Goal: Information Seeking & Learning: Find specific page/section

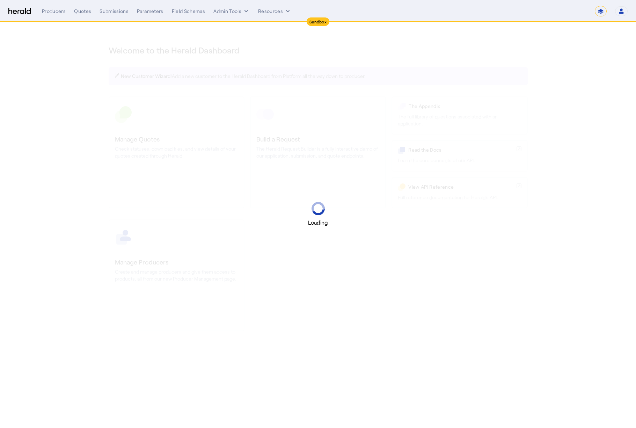
select select "*******"
select select "pfm_2v8p_herald_api"
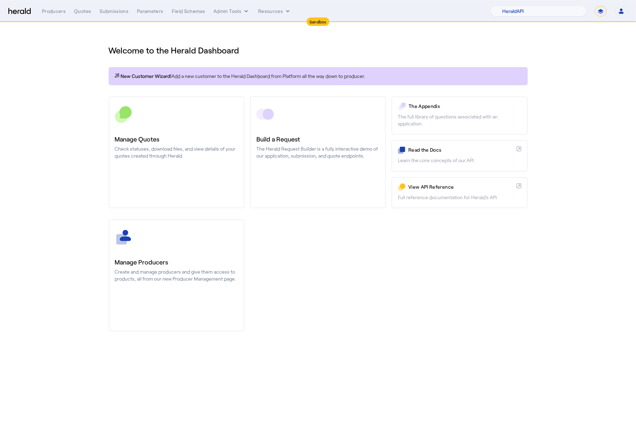
click at [601, 12] on select "**********" at bounding box center [601, 11] width 12 height 10
select select "**********"
click at [595, 6] on select "**********" at bounding box center [601, 11] width 12 height 10
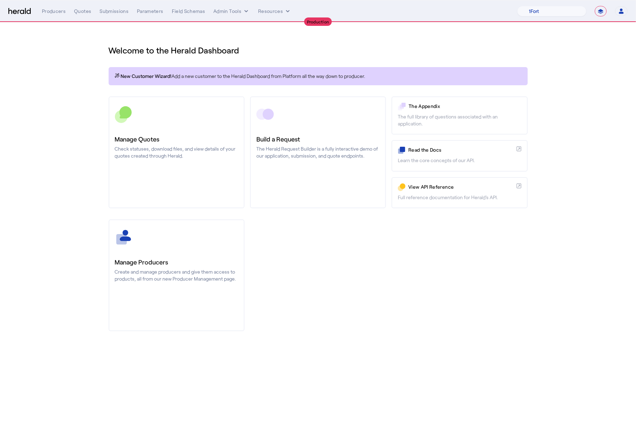
click at [550, 17] on nav "**********" at bounding box center [318, 11] width 636 height 22
click at [549, 13] on select "1Fort Affinity Risk Billy BindHQ Bunker CRC Campus Coverage Citadel Fifthwall F…" at bounding box center [552, 11] width 69 height 10
select select "pfm_8e7n_1fort"
click at [518, 6] on select "1Fort Affinity Risk Billy BindHQ Bunker CRC Campus Coverage Citadel Fifthwall F…" at bounding box center [552, 11] width 69 height 10
click at [72, 128] on div "You are now impersonating the 1Fort platform." at bounding box center [318, 214] width 636 height 428
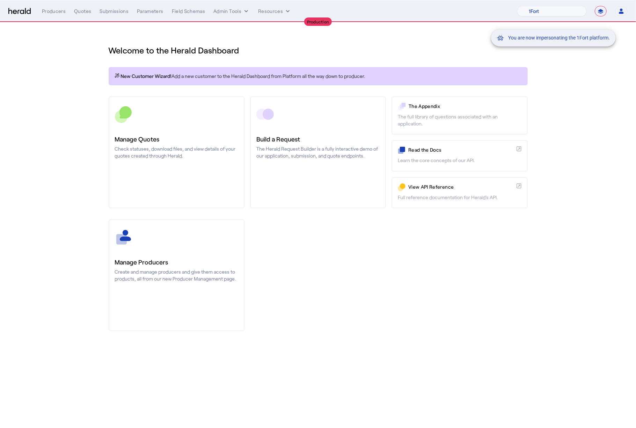
click at [79, 10] on div "You are now impersonating the 1Fort platform." at bounding box center [318, 214] width 636 height 428
click at [81, 13] on div "You are now impersonating the 1Fort platform." at bounding box center [318, 214] width 636 height 428
click at [81, 13] on div "Quotes" at bounding box center [82, 11] width 17 height 7
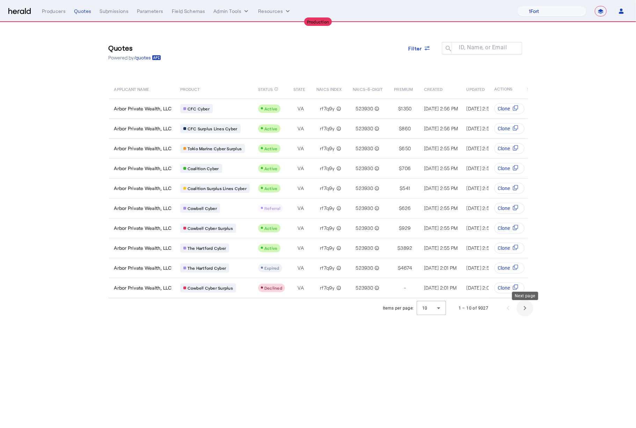
click at [530, 309] on span "Next page" at bounding box center [525, 308] width 17 height 17
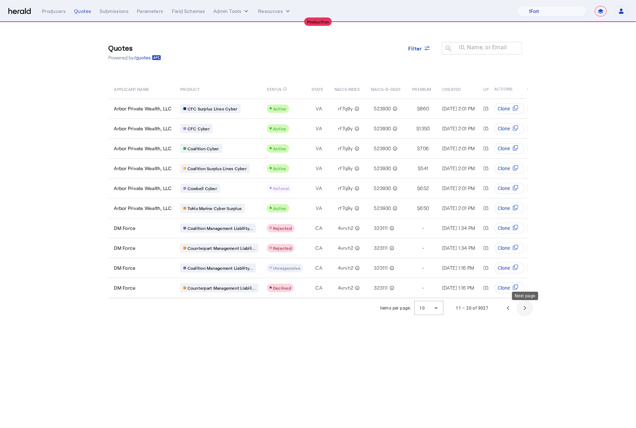
click at [525, 315] on span "Next page" at bounding box center [525, 308] width 17 height 17
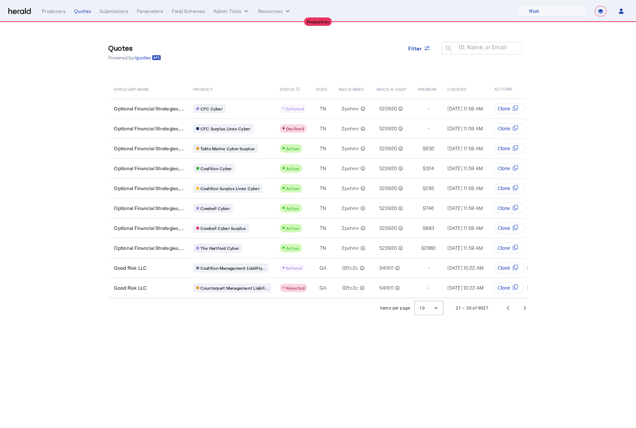
click at [311, 354] on body "**********" at bounding box center [318, 214] width 636 height 428
click at [529, 312] on span "Next page" at bounding box center [525, 308] width 17 height 17
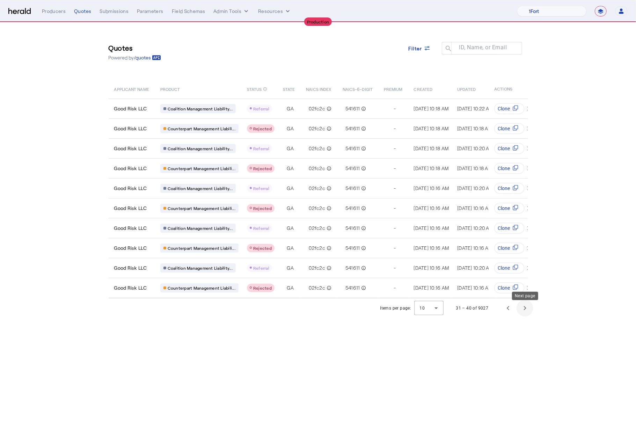
click at [521, 308] on span "Next page" at bounding box center [525, 308] width 17 height 17
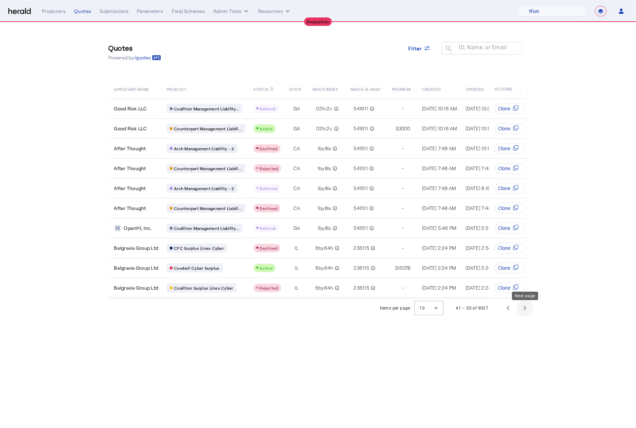
click at [527, 312] on span "Next page" at bounding box center [525, 308] width 17 height 17
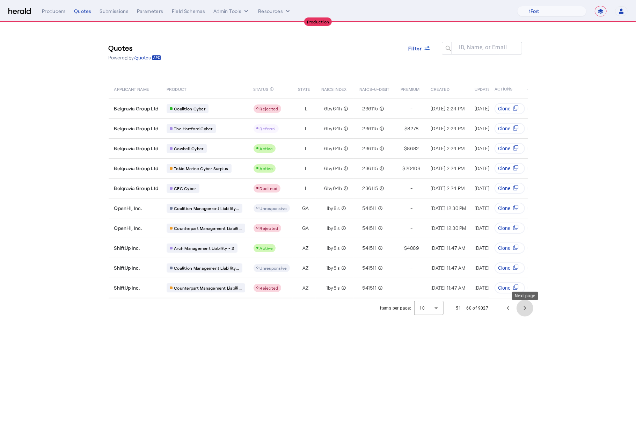
click at [523, 306] on span "Next page" at bounding box center [525, 308] width 17 height 17
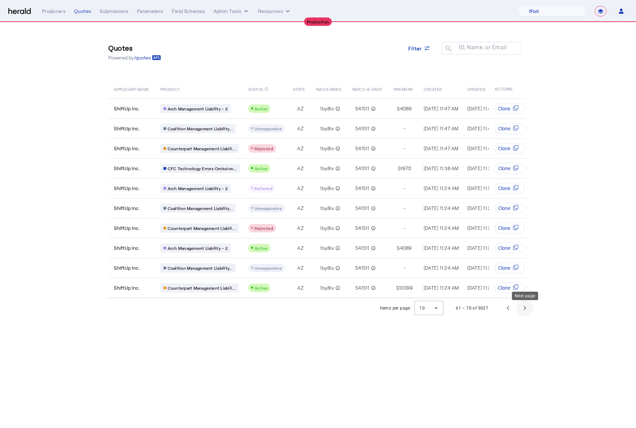
click at [523, 306] on span "Next page" at bounding box center [525, 308] width 17 height 17
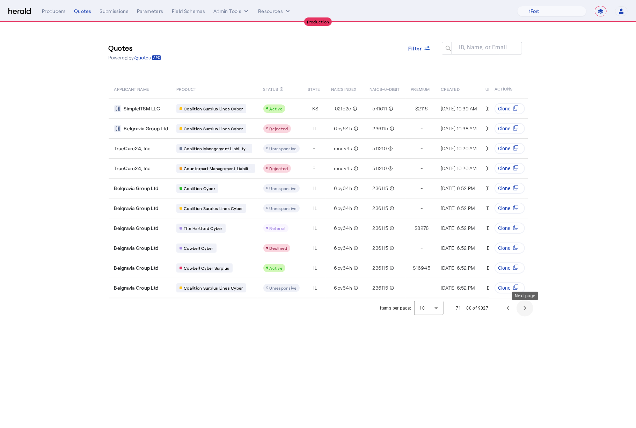
click at [523, 306] on span "Next page" at bounding box center [525, 308] width 17 height 17
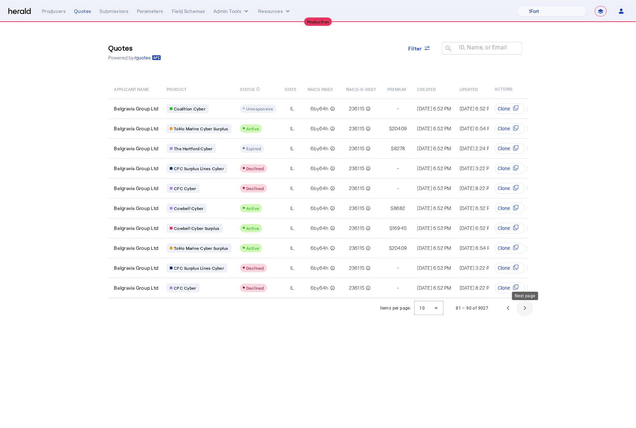
click at [523, 306] on span "Next page" at bounding box center [525, 308] width 17 height 17
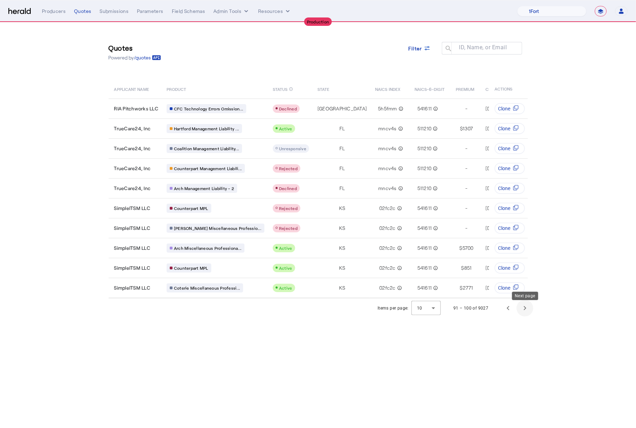
click at [523, 306] on span "Next page" at bounding box center [525, 308] width 17 height 17
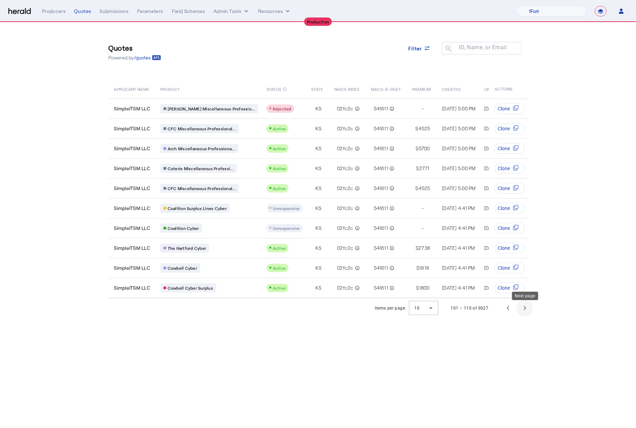
click at [523, 306] on span "Next page" at bounding box center [525, 308] width 17 height 17
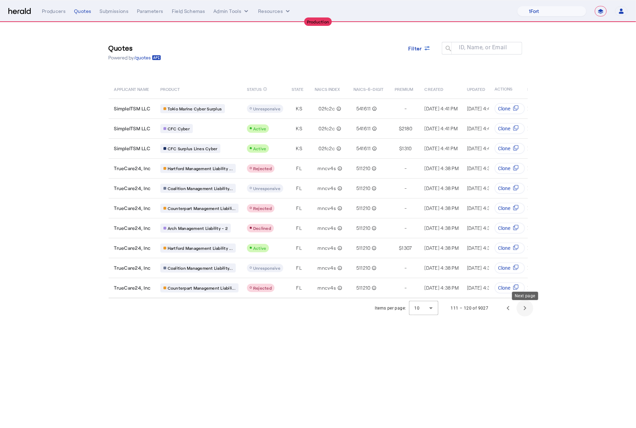
click at [523, 306] on span "Next page" at bounding box center [525, 308] width 17 height 17
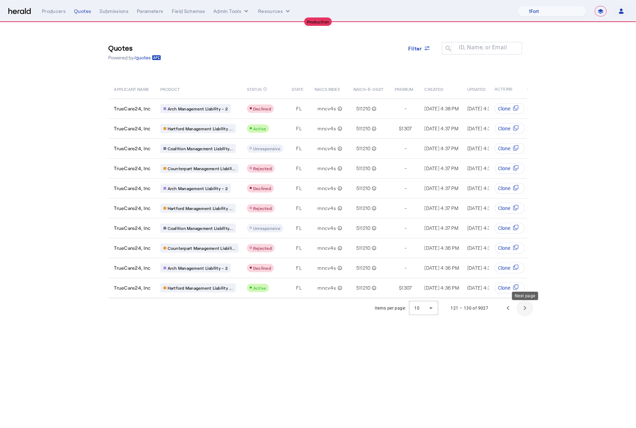
click at [523, 306] on span "Next page" at bounding box center [525, 308] width 17 height 17
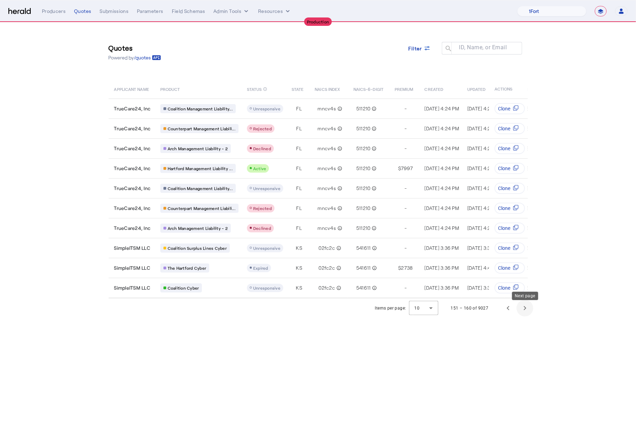
click at [523, 306] on span "Next page" at bounding box center [525, 308] width 17 height 17
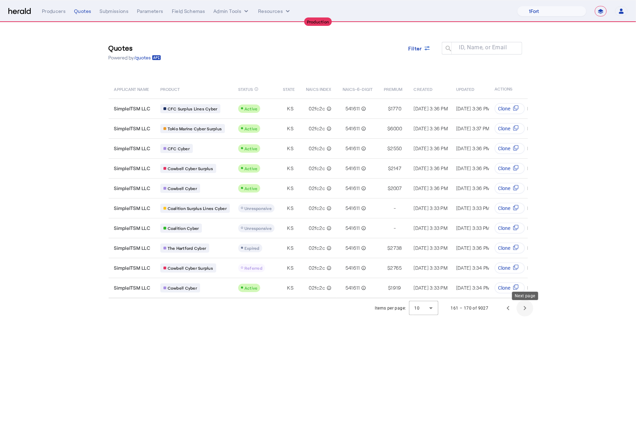
click at [523, 306] on span "Next page" at bounding box center [525, 308] width 17 height 17
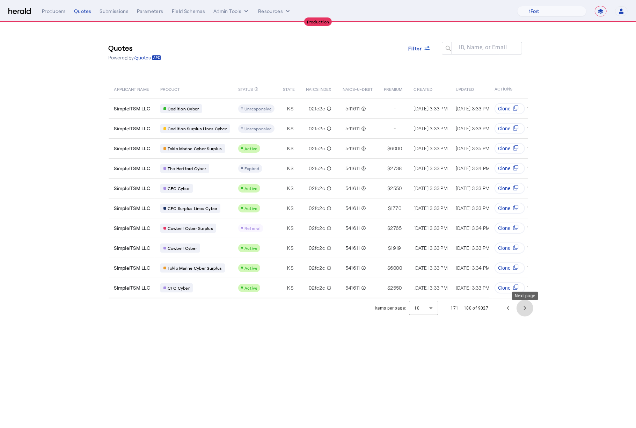
click at [523, 306] on span "Next page" at bounding box center [525, 308] width 17 height 17
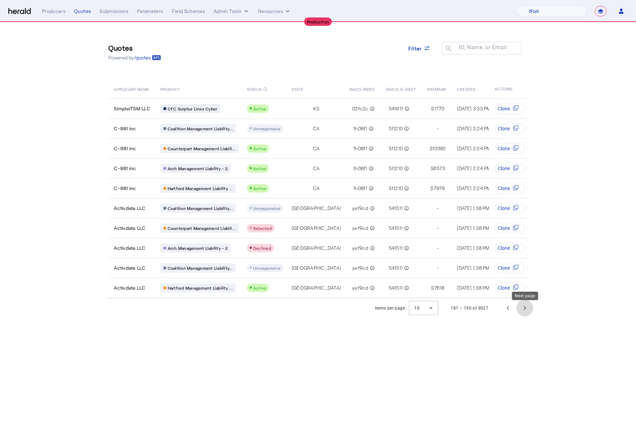
click at [523, 306] on span "Next page" at bounding box center [525, 308] width 17 height 17
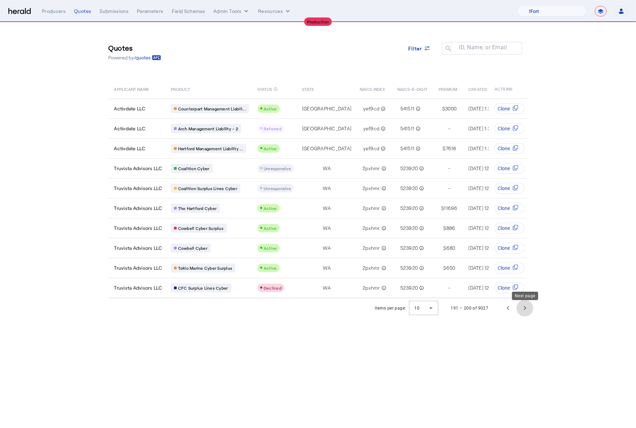
click at [523, 306] on span "Next page" at bounding box center [525, 308] width 17 height 17
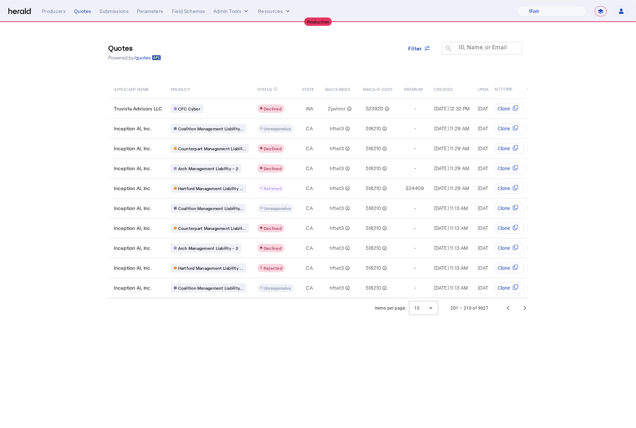
click at [461, 48] on mat-label "ID, Name, or Email" at bounding box center [484, 47] width 48 height 7
click at [461, 48] on input "ID, Name, or Email" at bounding box center [485, 48] width 63 height 8
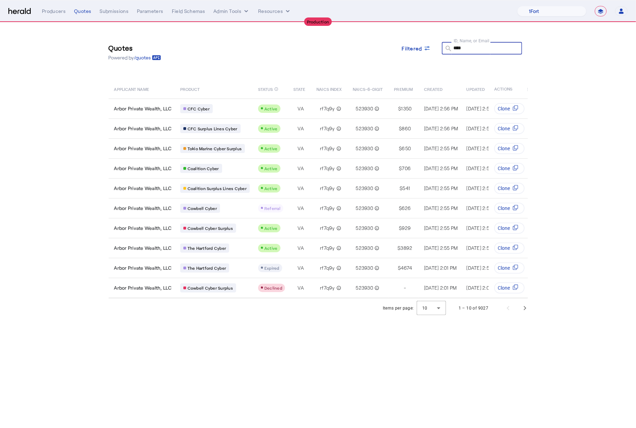
type input "****"
click at [303, 323] on body "**********" at bounding box center [318, 214] width 636 height 428
click at [529, 313] on span "Next page" at bounding box center [525, 308] width 17 height 17
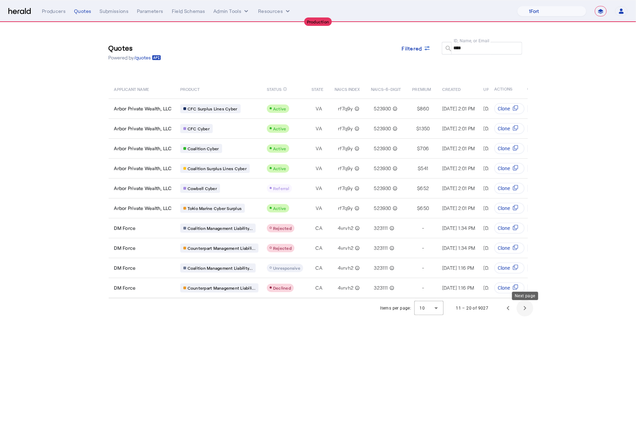
click at [529, 313] on span "Next page" at bounding box center [525, 308] width 17 height 17
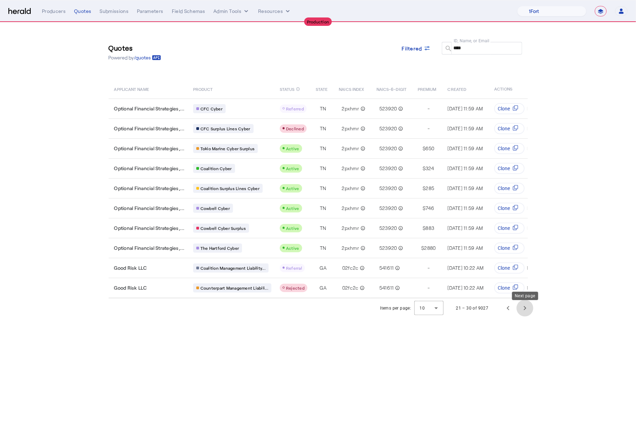
click at [529, 313] on span "Next page" at bounding box center [525, 308] width 17 height 17
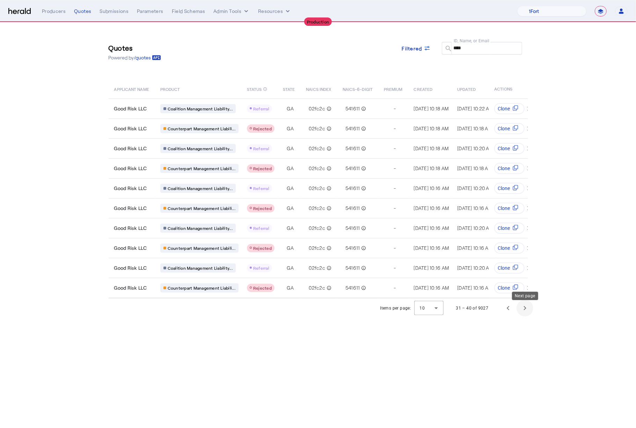
click at [529, 313] on span "Next page" at bounding box center [525, 308] width 17 height 17
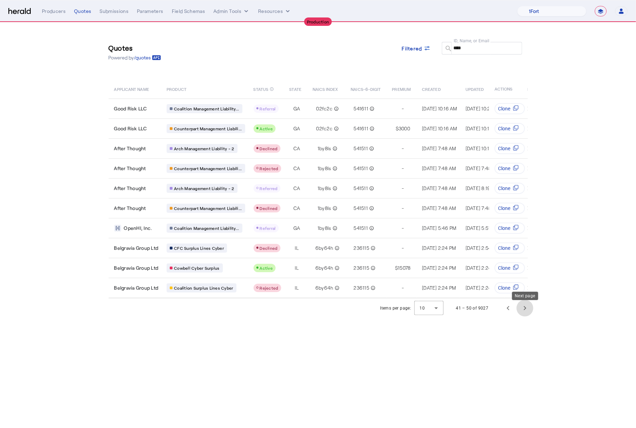
click at [529, 313] on span "Next page" at bounding box center [525, 308] width 17 height 17
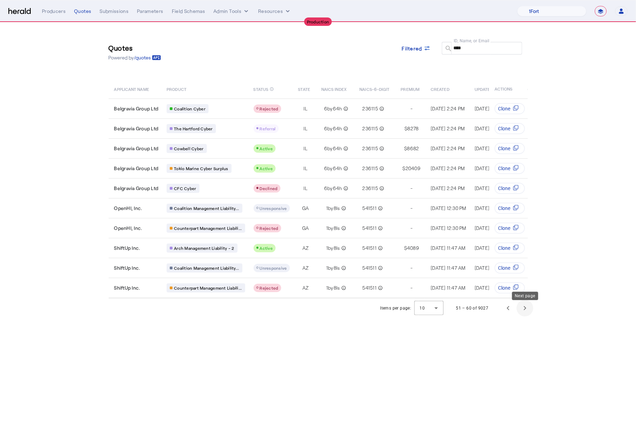
click at [529, 313] on span "Next page" at bounding box center [525, 308] width 17 height 17
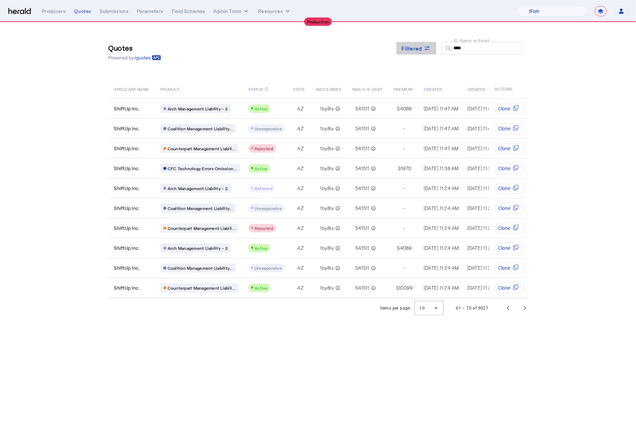
click at [415, 48] on span "Filtered" at bounding box center [412, 48] width 20 height 7
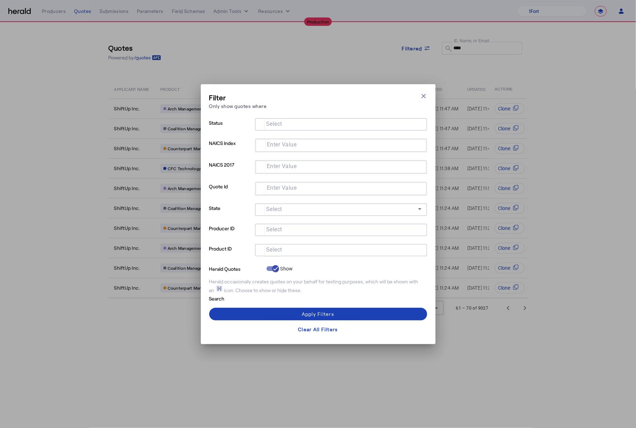
click at [288, 247] on input "Select" at bounding box center [340, 249] width 158 height 8
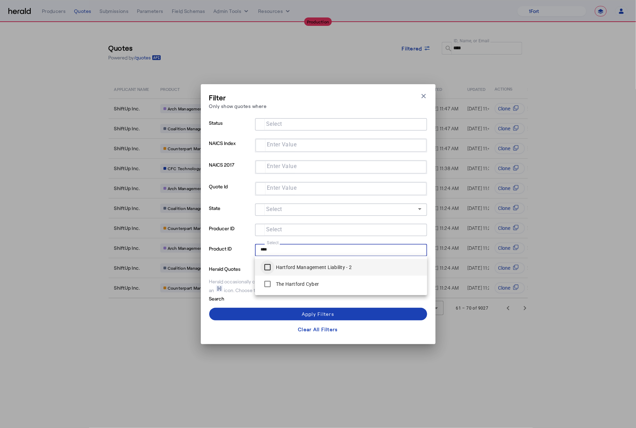
type input "****"
click at [254, 317] on span at bounding box center [318, 314] width 218 height 17
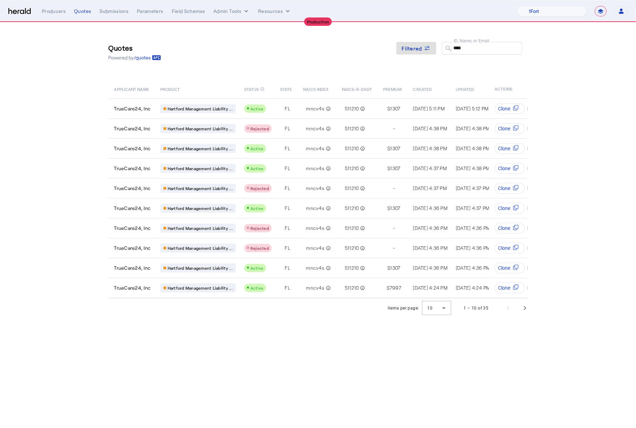
click at [202, 341] on body "**********" at bounding box center [318, 214] width 636 height 428
click at [528, 317] on span "Next page" at bounding box center [525, 308] width 17 height 17
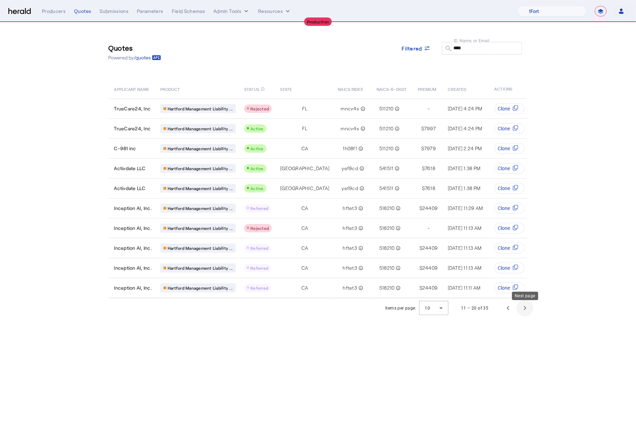
click at [521, 316] on span "Next page" at bounding box center [525, 308] width 17 height 17
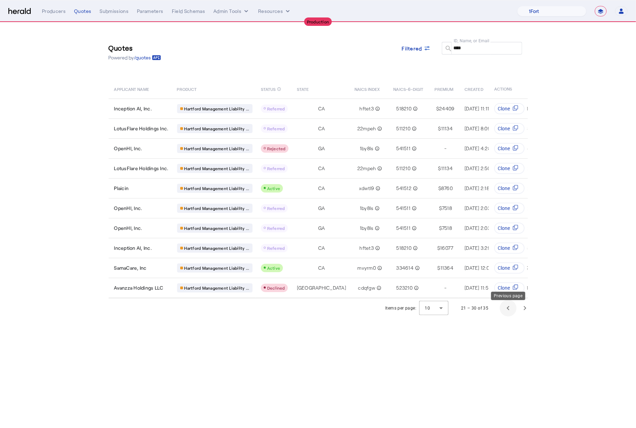
click at [509, 314] on span "Previous page" at bounding box center [508, 308] width 17 height 17
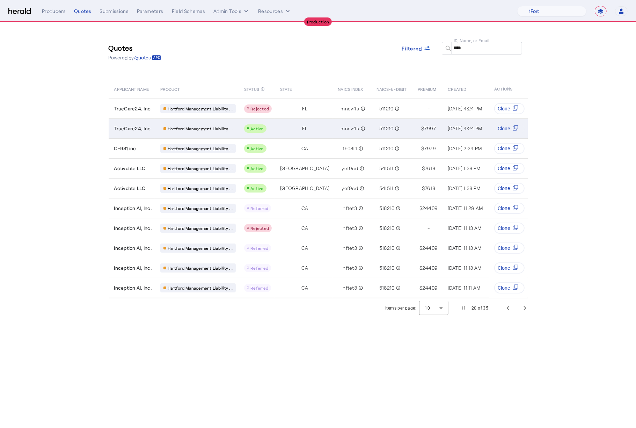
click at [135, 133] on td "TrueCare24, Inc" at bounding box center [132, 128] width 46 height 20
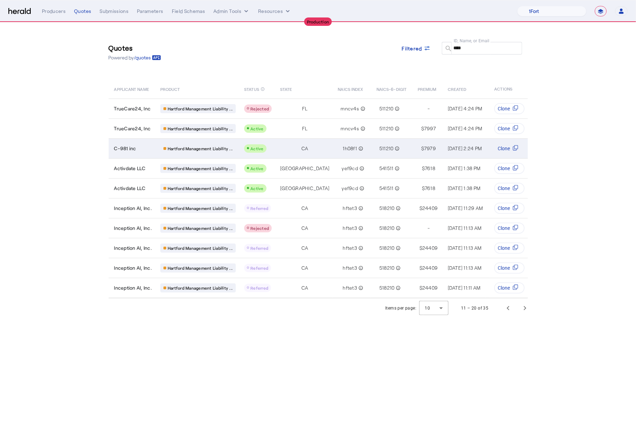
click at [138, 154] on td "C-981 inc" at bounding box center [132, 148] width 46 height 20
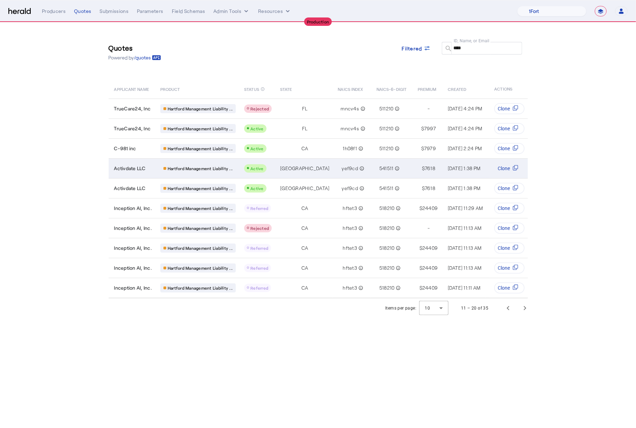
click at [127, 168] on span "Activdate LLC" at bounding box center [129, 168] width 31 height 7
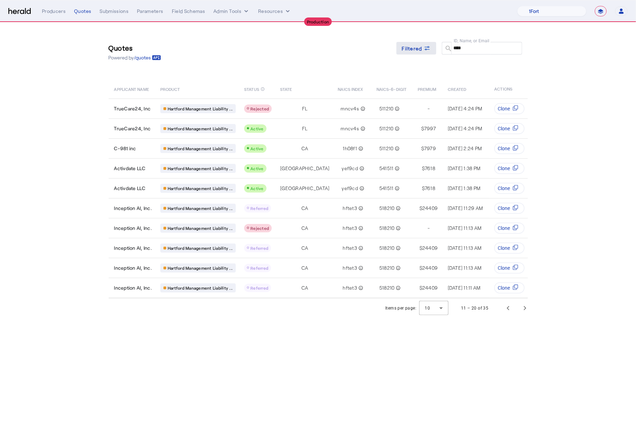
click at [416, 50] on span "Filtered" at bounding box center [412, 48] width 20 height 7
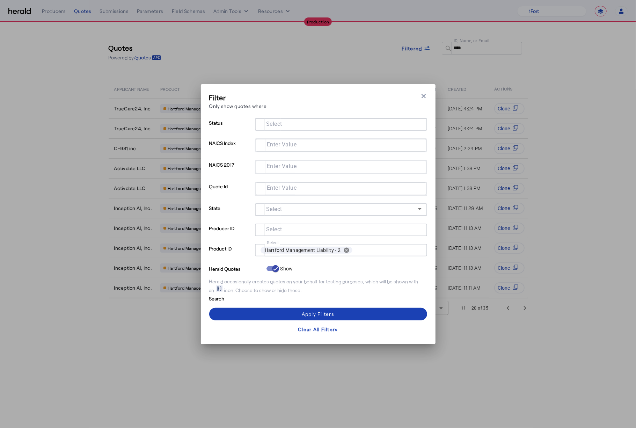
click at [286, 127] on input "Select" at bounding box center [340, 124] width 158 height 8
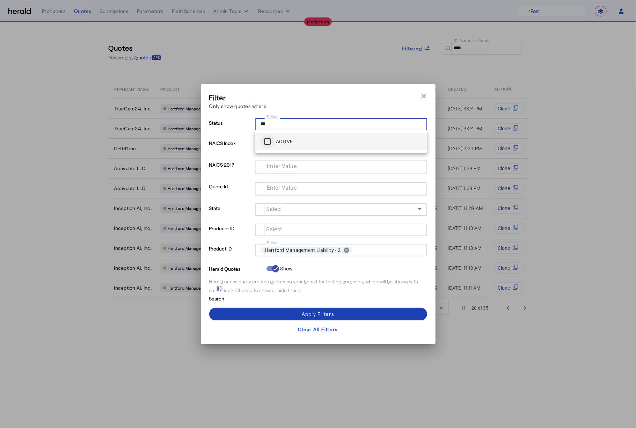
type input "***"
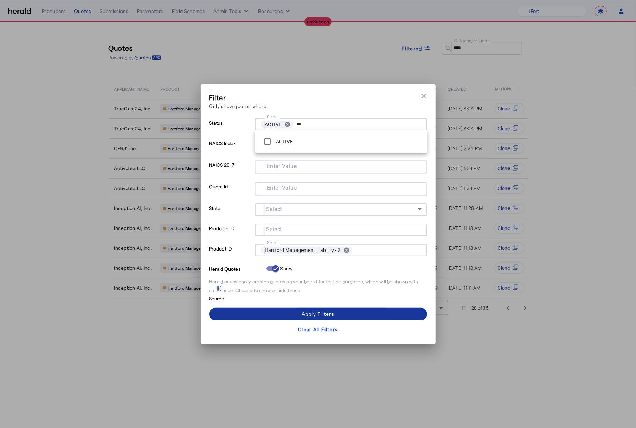
click at [365, 310] on span at bounding box center [318, 314] width 218 height 17
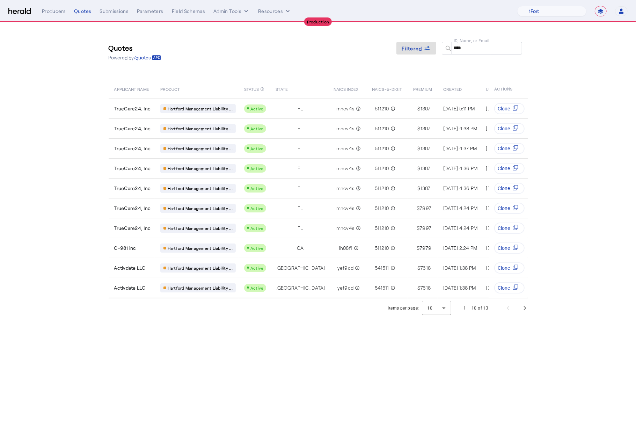
click at [324, 336] on body "**********" at bounding box center [318, 214] width 636 height 428
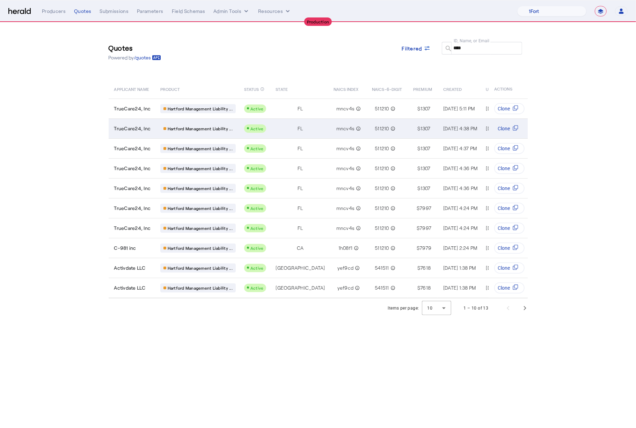
click at [131, 135] on td "TrueCare24, Inc" at bounding box center [132, 128] width 46 height 20
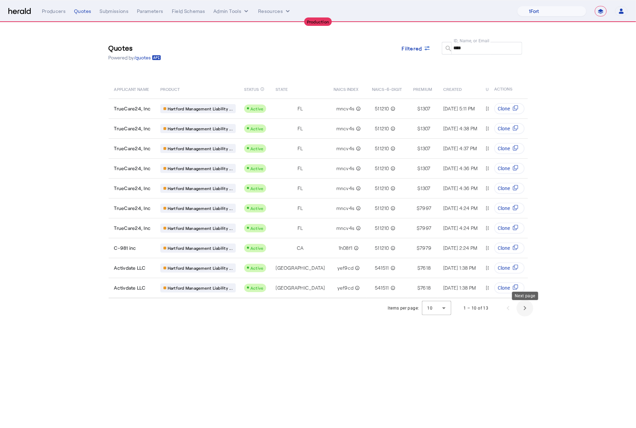
click at [527, 313] on span "Next page" at bounding box center [525, 308] width 17 height 17
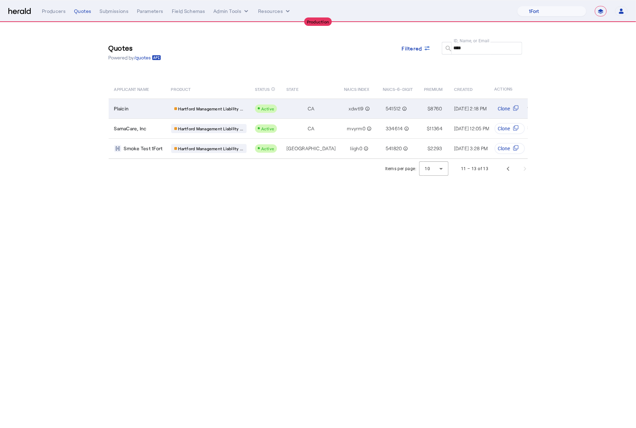
click at [137, 110] on div "Plaicin" at bounding box center [138, 108] width 49 height 7
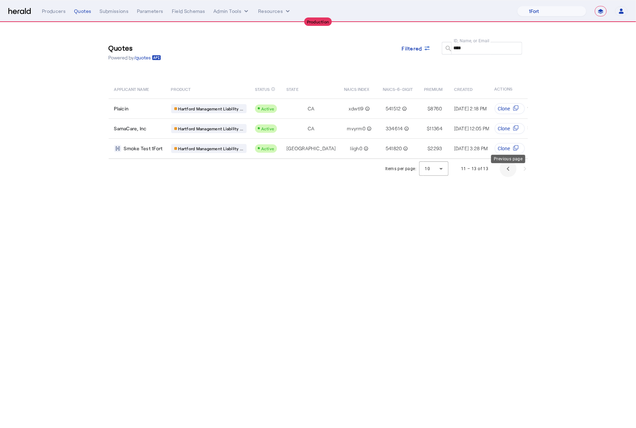
click at [507, 173] on span "Previous page" at bounding box center [508, 168] width 17 height 17
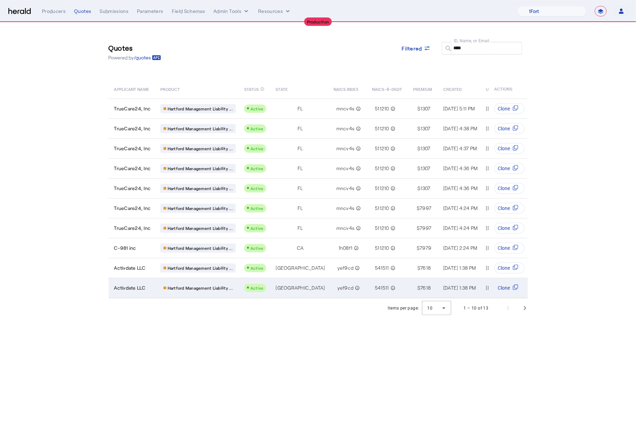
click at [125, 285] on span "Activdate LLC" at bounding box center [129, 287] width 31 height 7
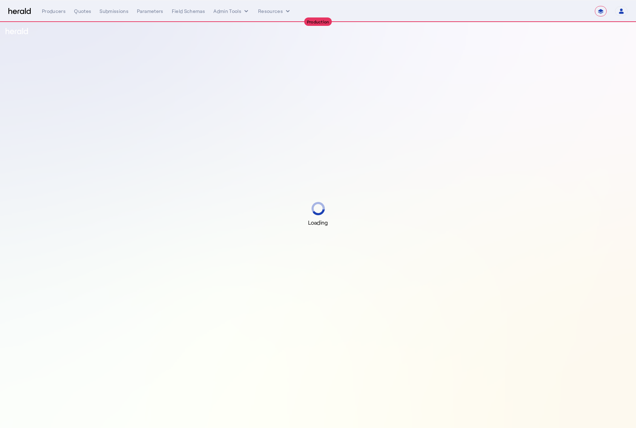
select select "**********"
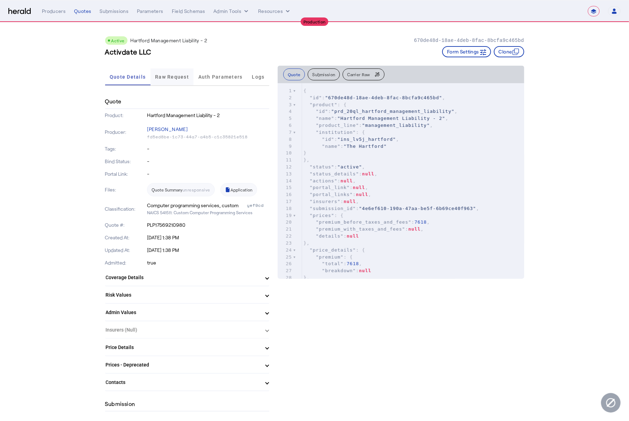
click at [161, 84] on span "Raw Request" at bounding box center [172, 76] width 34 height 17
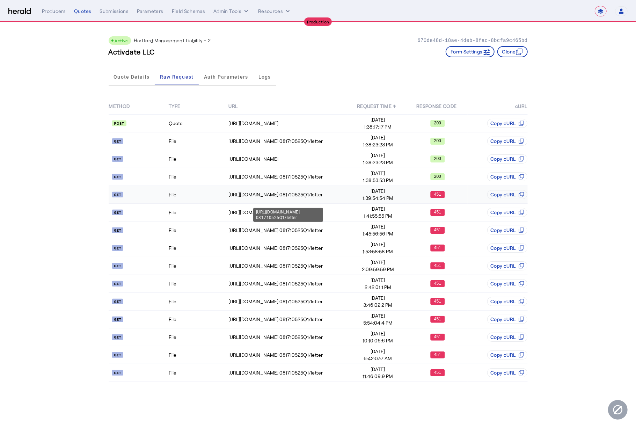
click at [329, 198] on div "https://apis.thehartford.com/global-specialty/financial-lines/v3.0/customer/gs-…" at bounding box center [288, 194] width 119 height 7
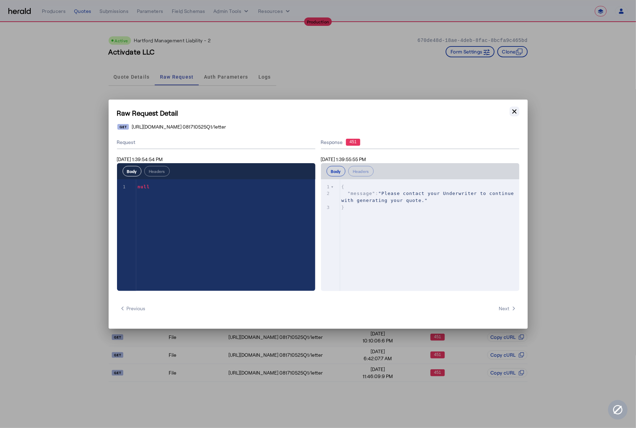
click at [515, 113] on icon "button" at bounding box center [514, 111] width 7 height 7
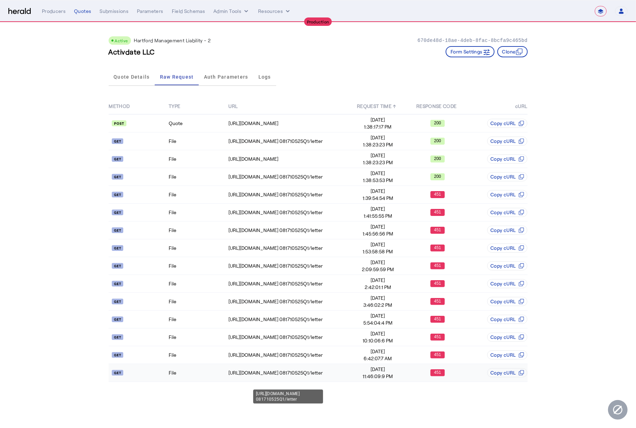
click at [327, 376] on div "https://apis.thehartford.com/global-specialty/financial-lines/v3.0/customer/gs-…" at bounding box center [288, 372] width 119 height 7
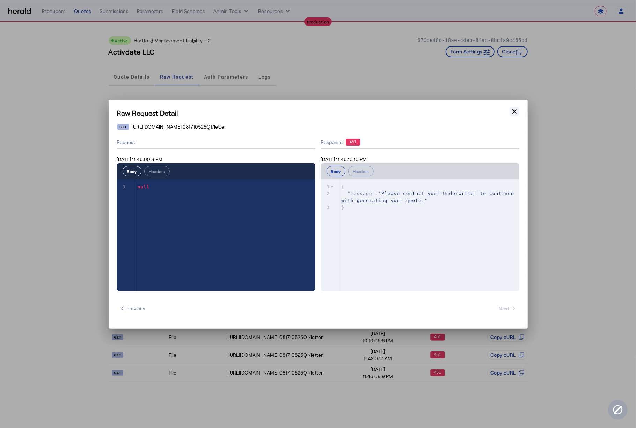
click at [513, 112] on icon "button" at bounding box center [514, 111] width 7 height 7
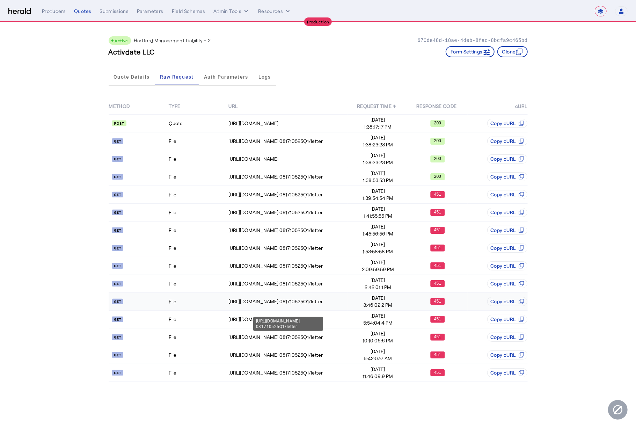
click at [284, 303] on div "https://apis.thehartford.com/global-specialty/financial-lines/v3.0/customer/gs-…" at bounding box center [288, 301] width 119 height 7
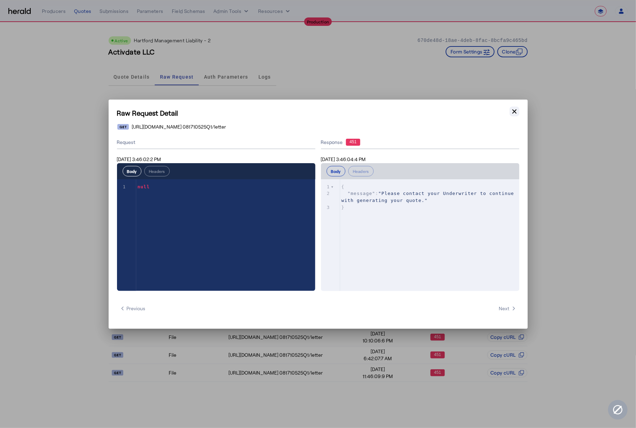
click at [516, 113] on icon "button" at bounding box center [515, 111] width 4 height 4
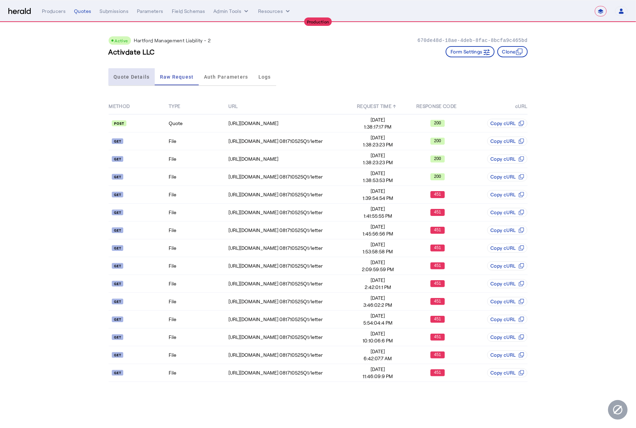
click at [141, 79] on span "Quote Details" at bounding box center [132, 76] width 36 height 5
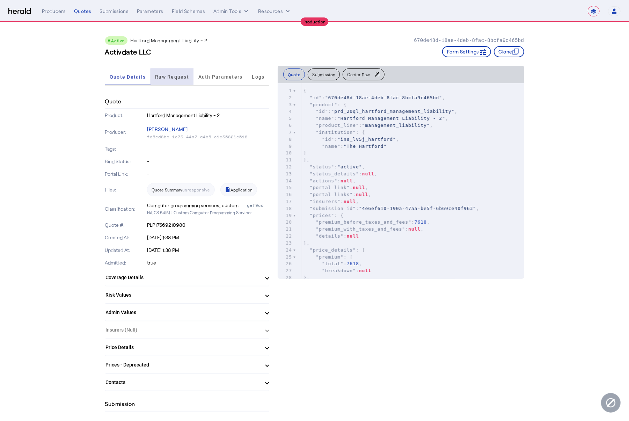
click at [175, 80] on span "Raw Request" at bounding box center [172, 76] width 34 height 17
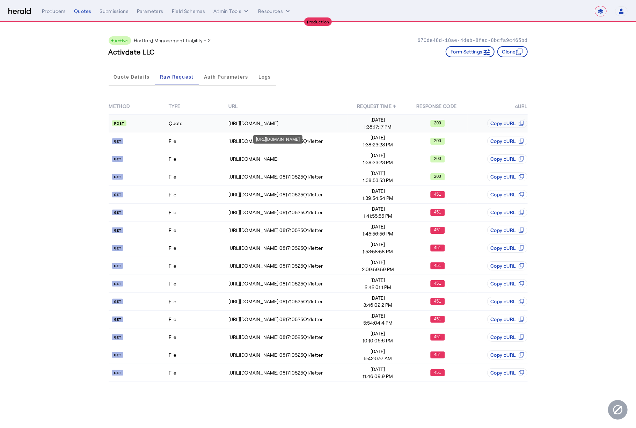
click at [281, 122] on div "https://APIs.thehartford.com/global-specialty/financial-lines/v3.0/quote" at bounding box center [288, 123] width 119 height 7
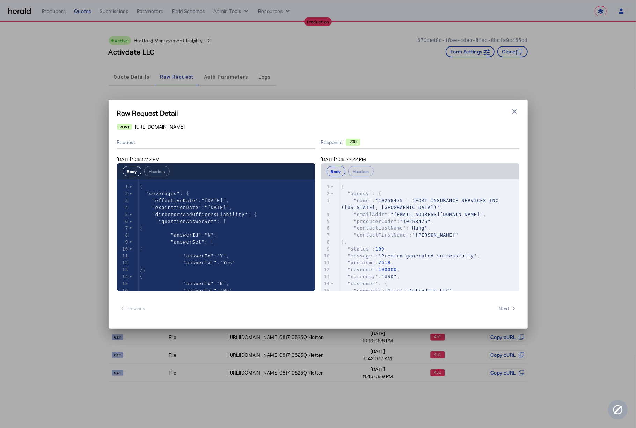
click at [471, 248] on pre ""status" : 109 ," at bounding box center [429, 249] width 179 height 7
click at [461, 259] on pre ""premium" : 7618 ," at bounding box center [429, 262] width 179 height 7
click at [455, 271] on pre ""revenue" : 100000 ," at bounding box center [429, 269] width 179 height 7
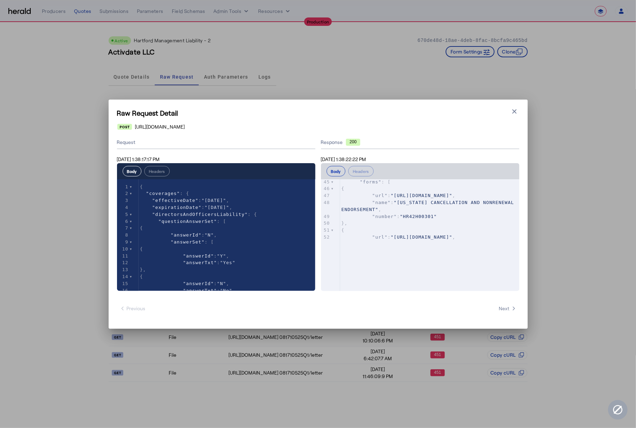
scroll to position [354, 0]
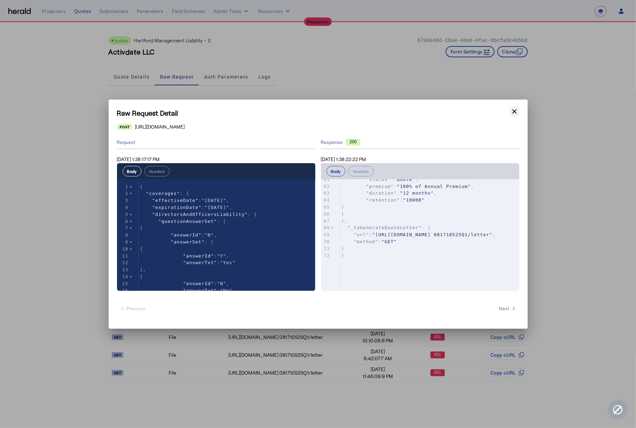
click at [516, 116] on button "Close modal" at bounding box center [515, 112] width 10 height 10
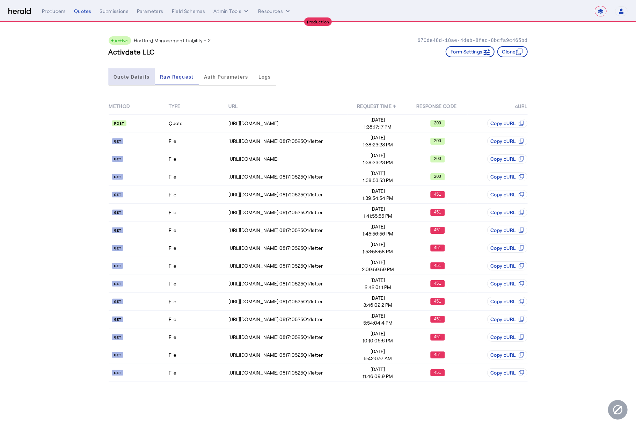
click at [123, 75] on span "Quote Details" at bounding box center [132, 76] width 36 height 5
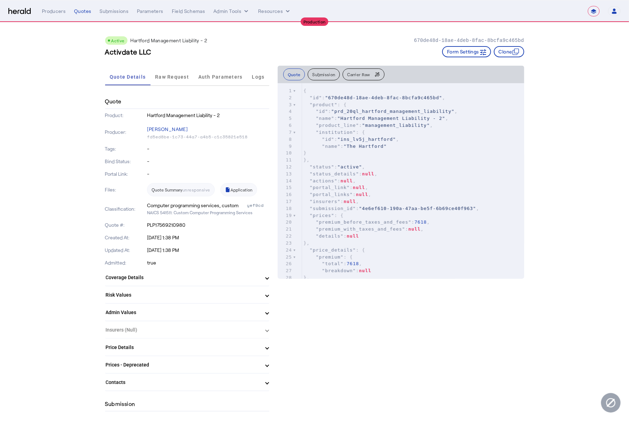
click at [245, 168] on div "Portal Link: -" at bounding box center [187, 174] width 164 height 13
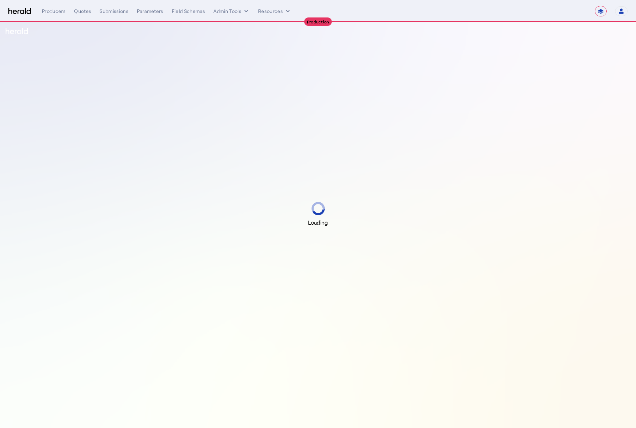
select select "**********"
